Goal: Check status

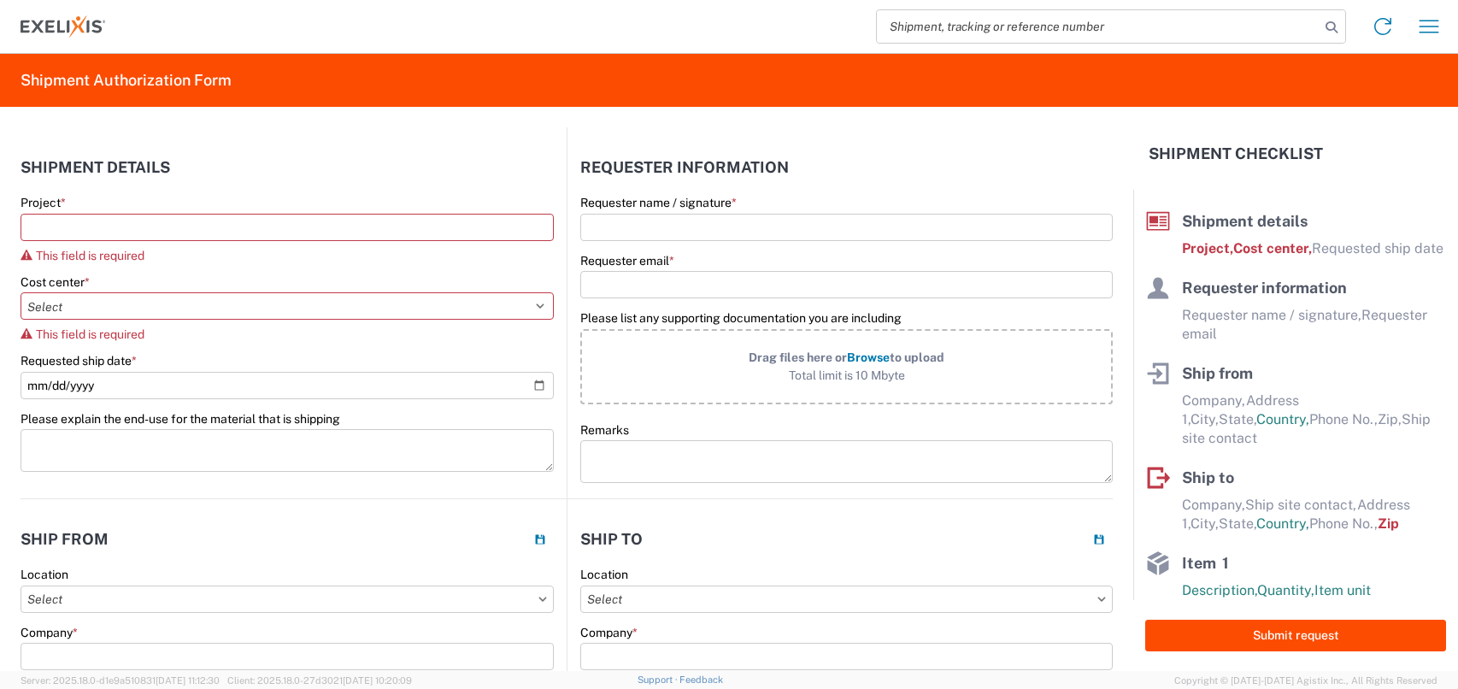
select select "US"
select select "KGS"
select select "USD"
select select "IN"
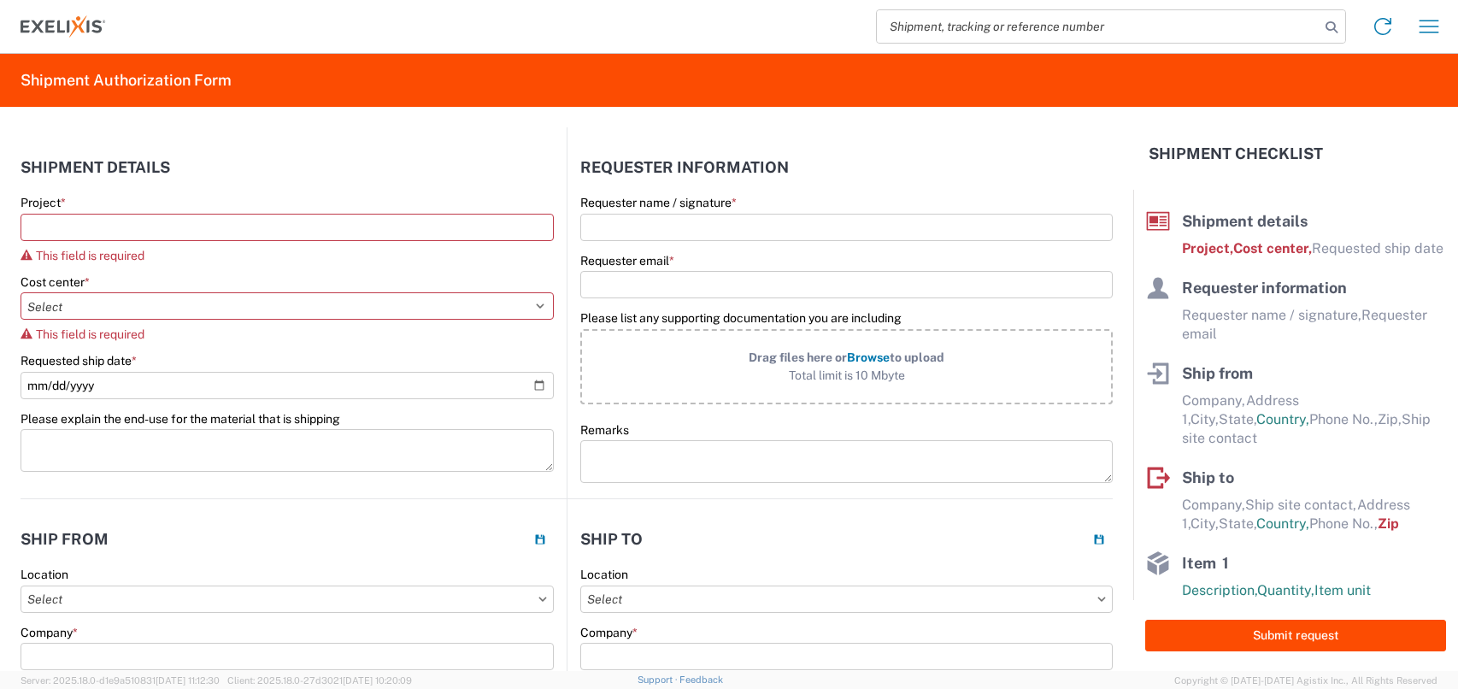
select select "EA"
select select "USD"
select select "US"
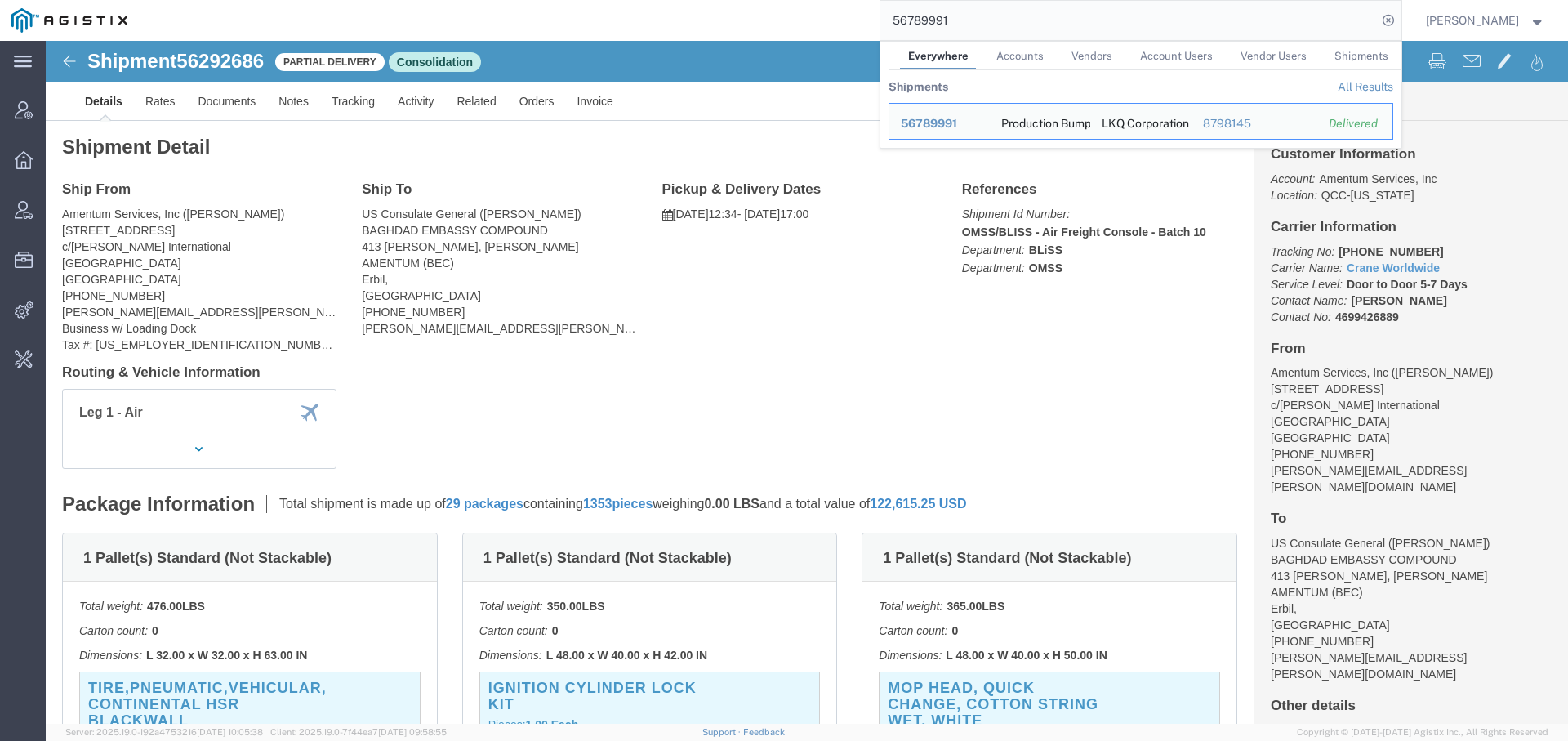
click at [919, 18] on input "56789991" at bounding box center [1128, 20] width 496 height 39
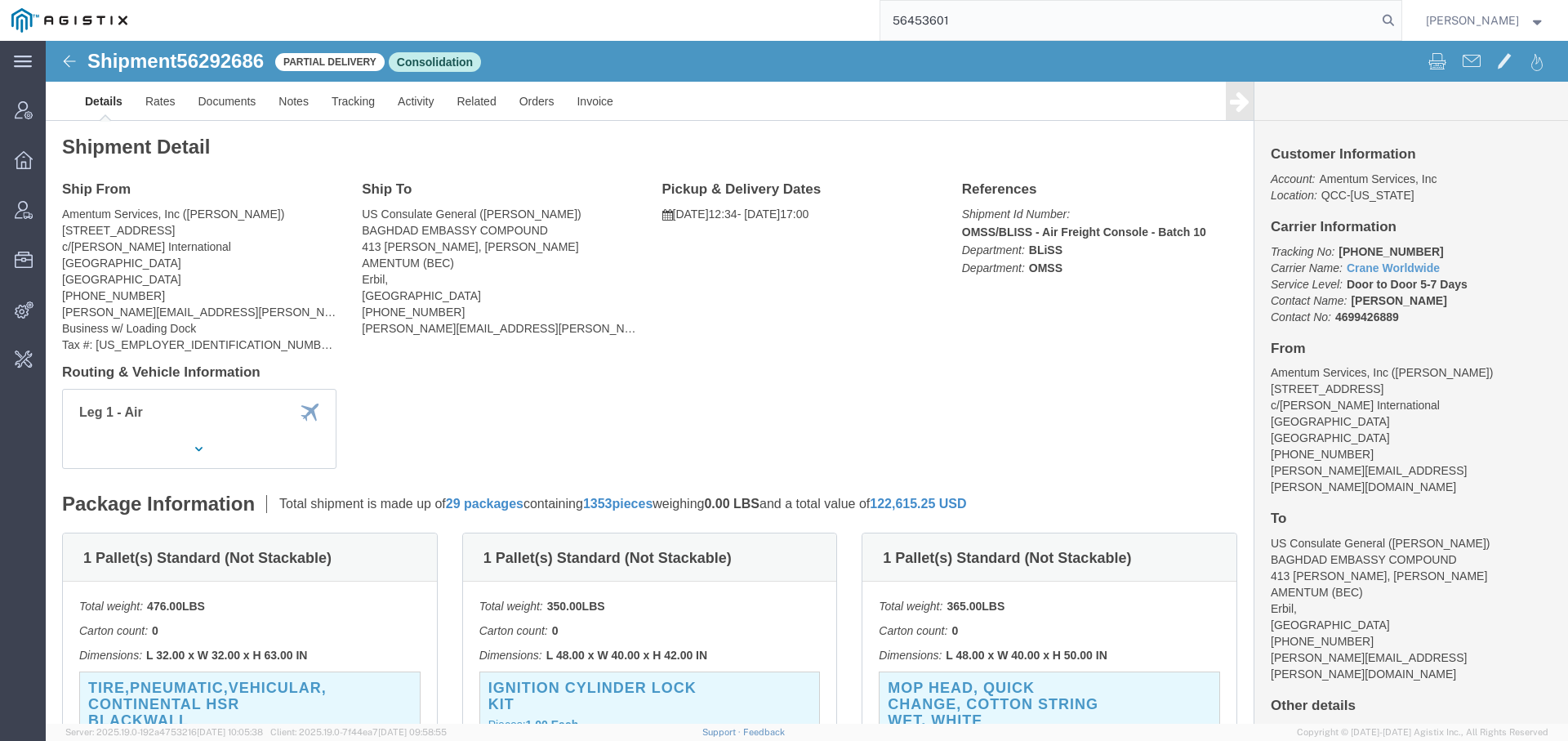
type input "56453601"
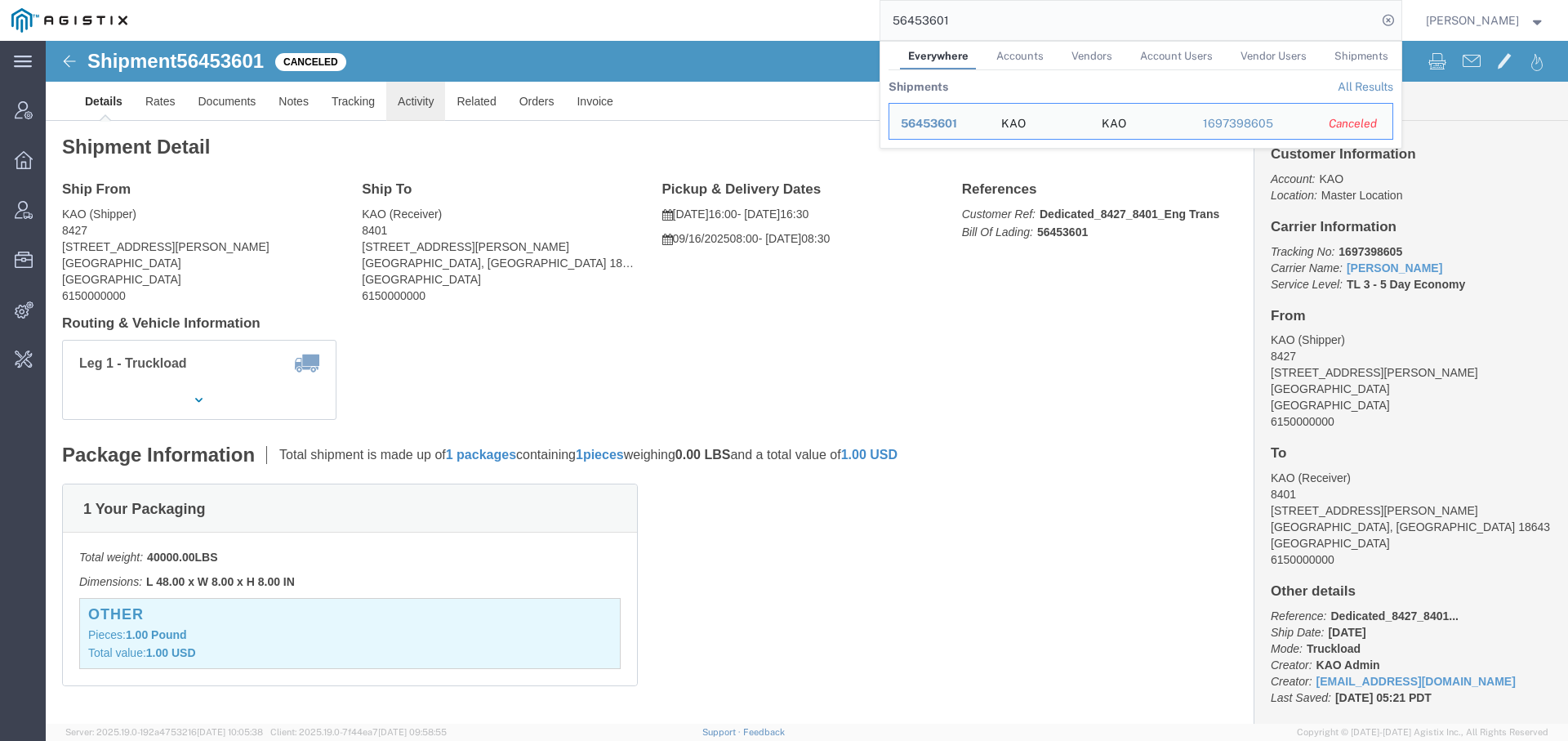
click link "Activity"
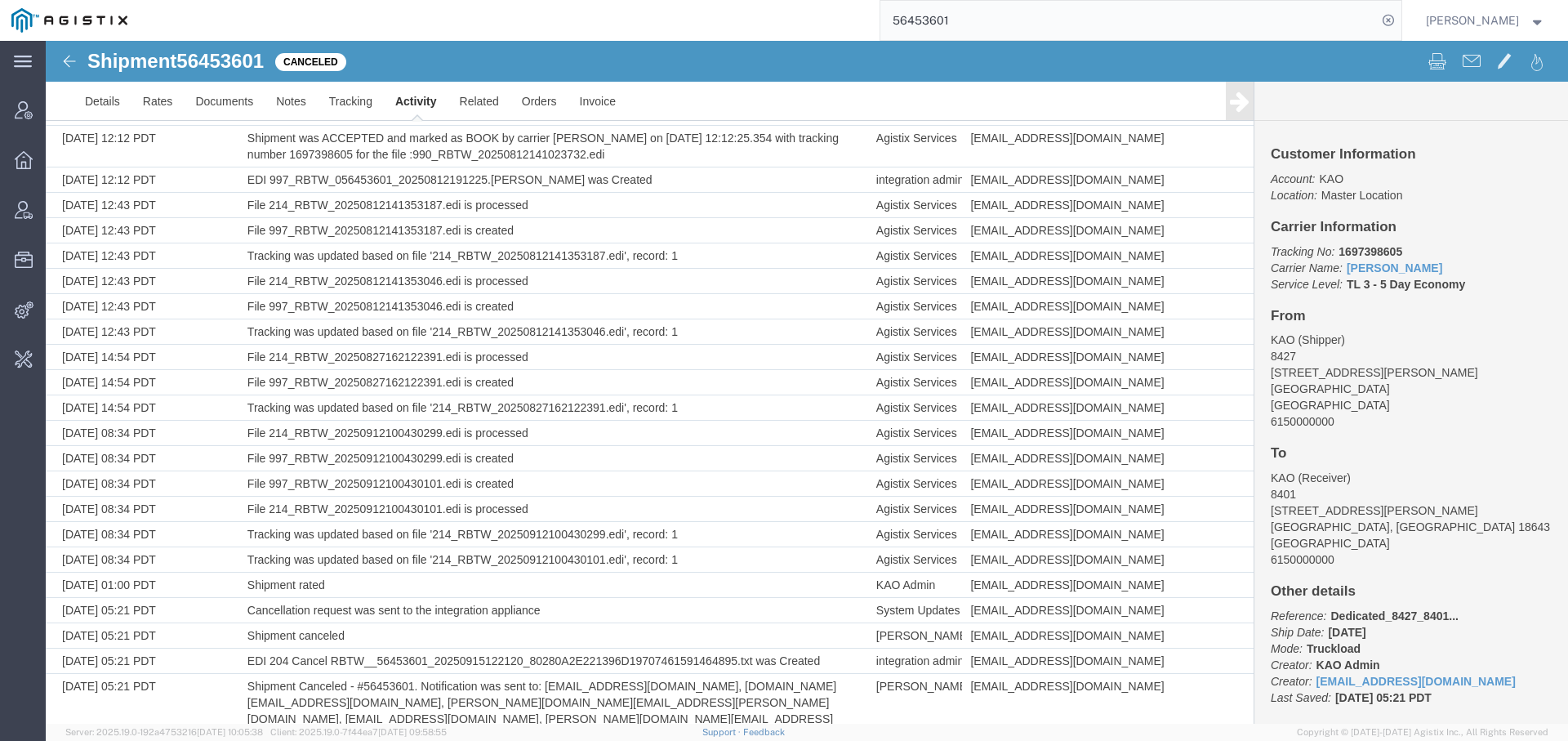
scroll to position [911, 0]
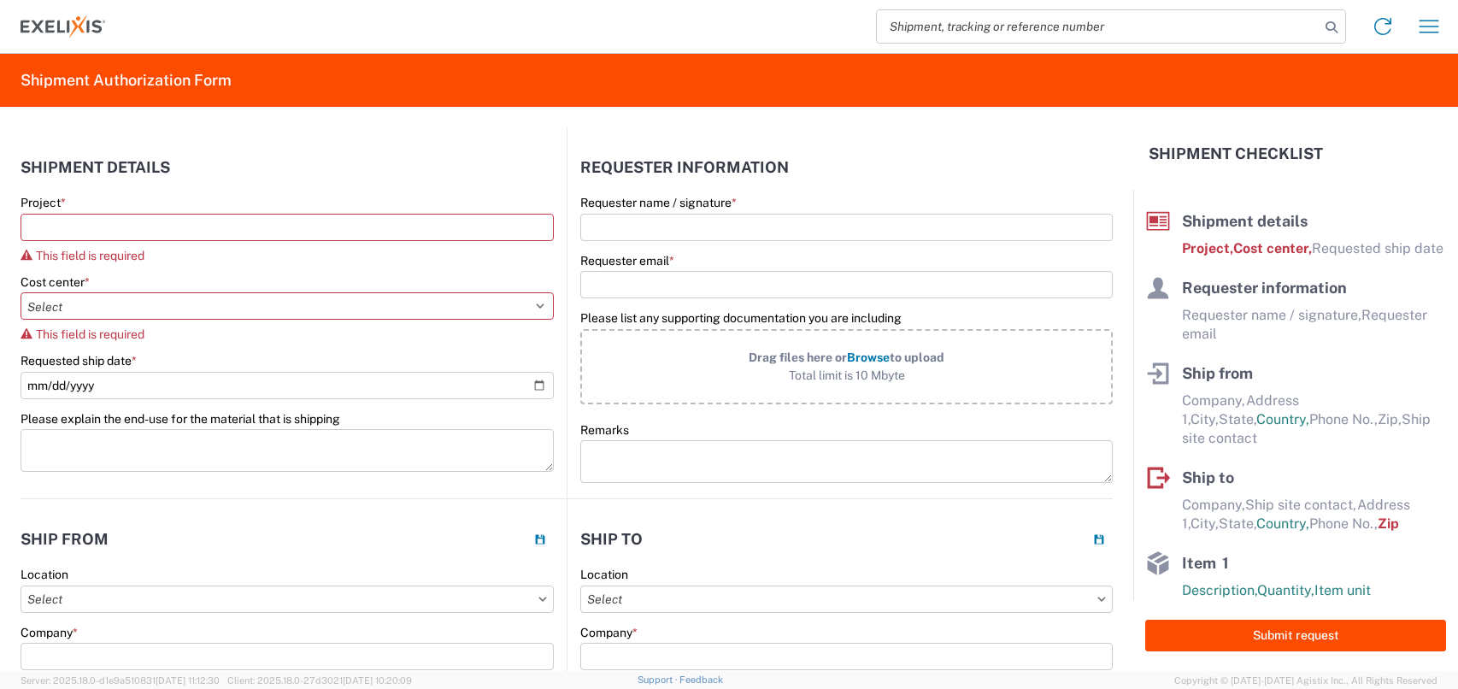
select select "US"
select select "KGS"
select select "USD"
select select "IN"
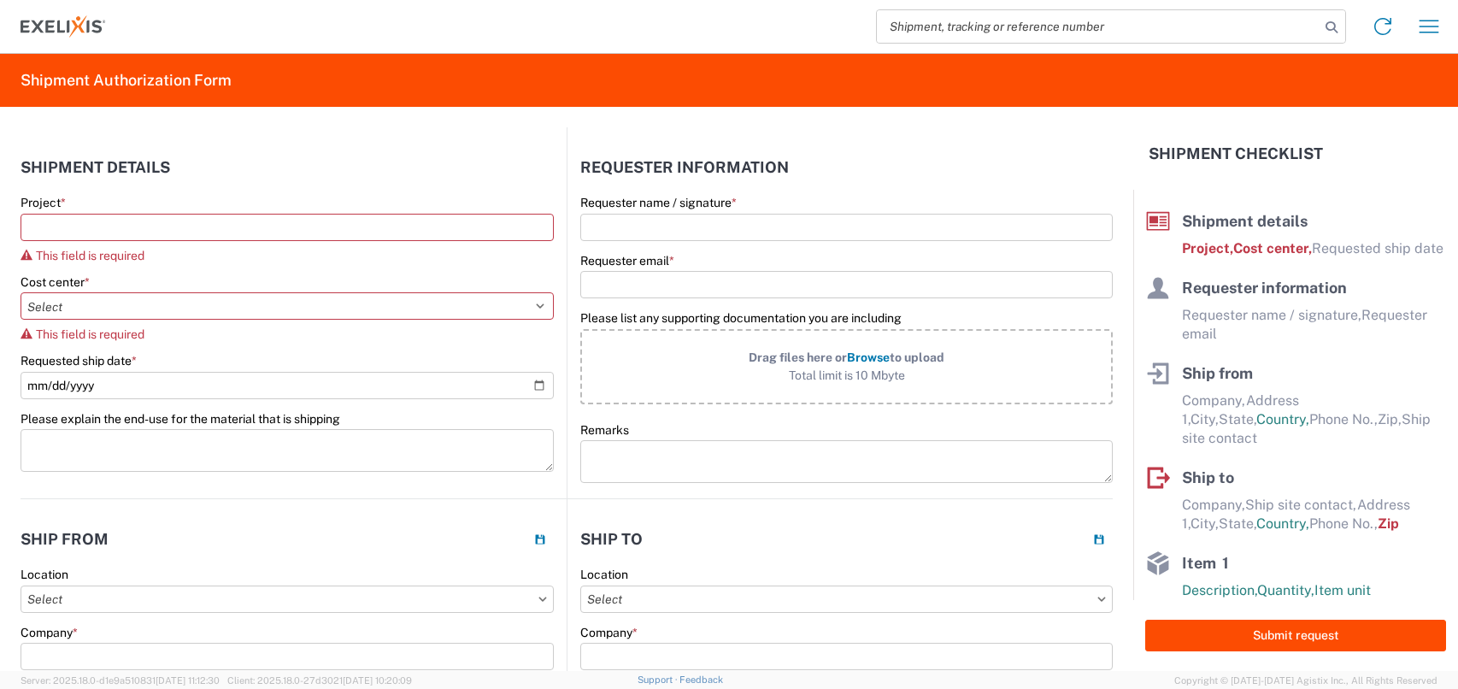
select select "EA"
select select "USD"
select select "US"
